Goal: Task Accomplishment & Management: Use online tool/utility

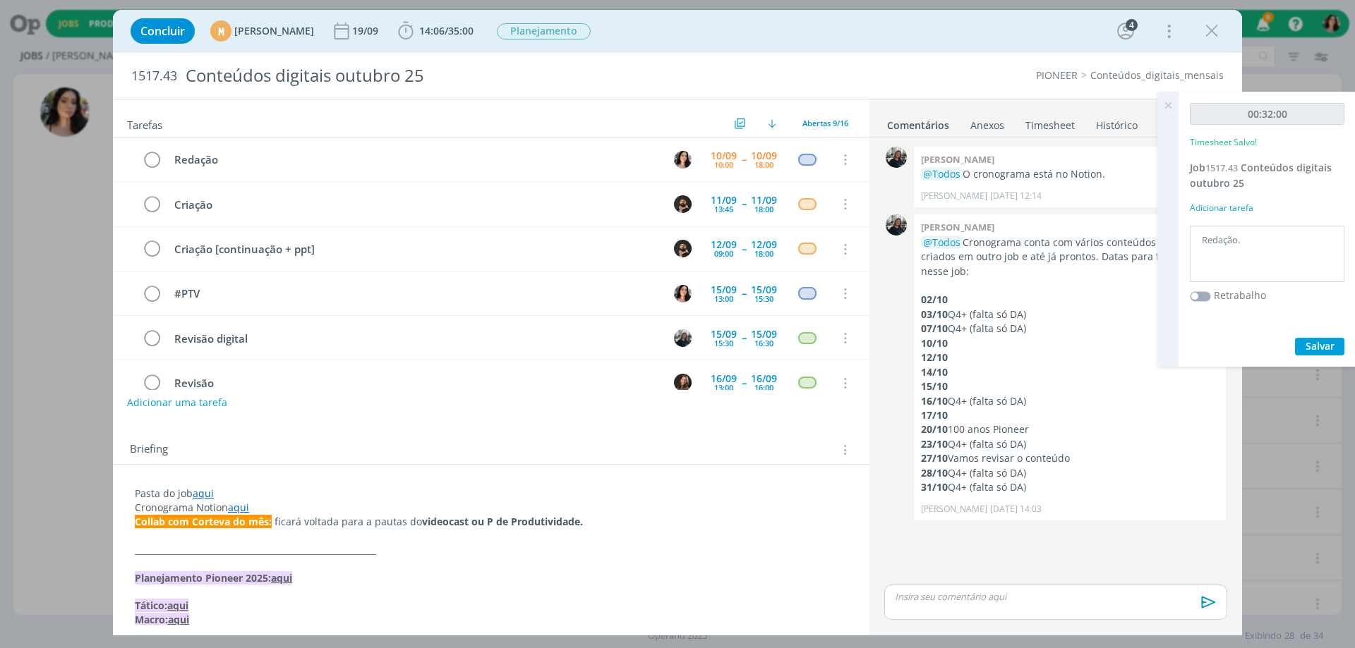
click at [210, 445] on div "Briefing Briefings Predefinidos Versões do Briefing Ver Briefing do Projeto" at bounding box center [493, 450] width 726 height 18
click at [473, 35] on span "35:00" at bounding box center [460, 30] width 25 height 13
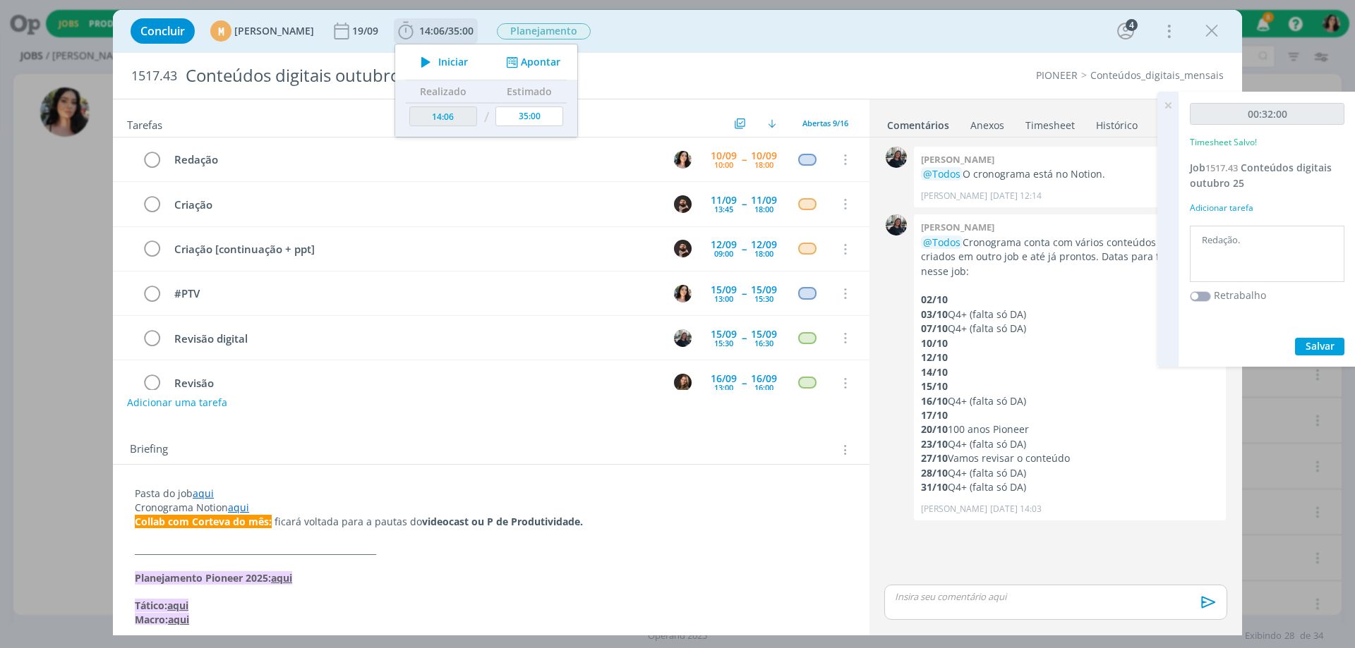
click at [468, 54] on button "Iniciar" at bounding box center [441, 62] width 56 height 20
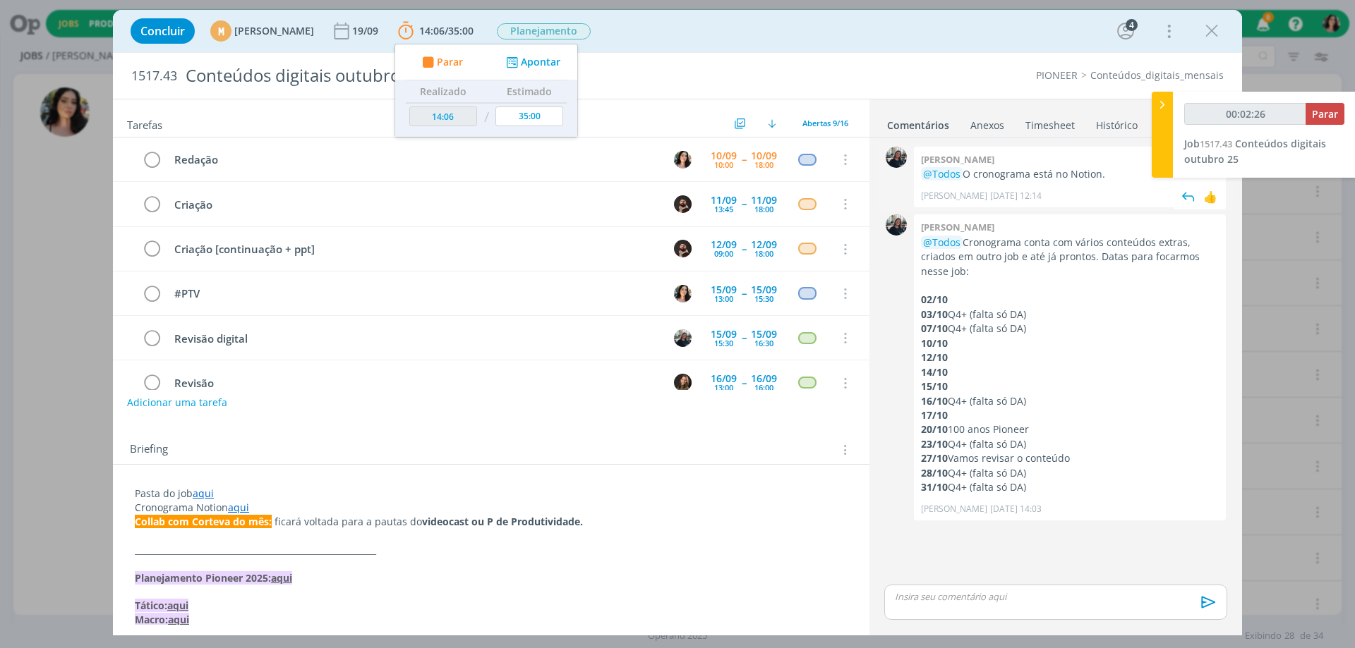
type input "00:02:27"
click at [1156, 153] on div at bounding box center [1161, 135] width 21 height 86
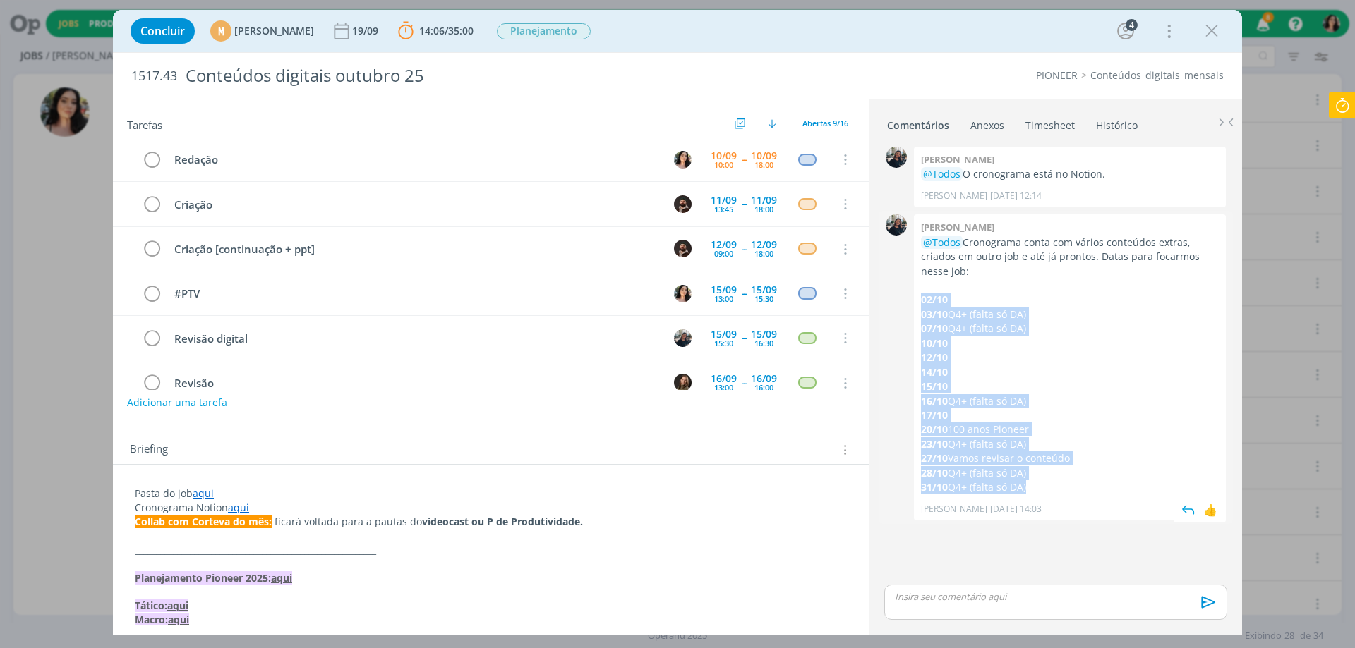
drag, startPoint x: 1035, startPoint y: 491, endPoint x: 919, endPoint y: 301, distance: 222.6
click at [919, 301] on div "Mayara peruzzo @Todos Cronograma conta com vários conteúdos extras, criados em …" at bounding box center [1070, 367] width 312 height 306
copy div "02/10 03/10 Q4+ (falta só DA) 07/10 Q4+ (falta só DA) 10/10 12/10 14/10 15/10 1…"
click at [1046, 393] on div "@Todos Cronograma conta com vários conteúdos extras, criados em outro job e até…" at bounding box center [1070, 366] width 298 height 260
click at [1093, 402] on p "16/10 Q4+ (falta só DA)" at bounding box center [1070, 401] width 298 height 14
